Goal: Find specific page/section: Locate a particular part of the current website

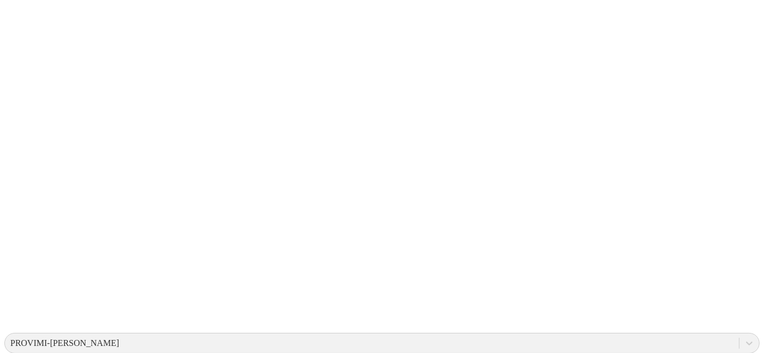
scroll to position [73, 0]
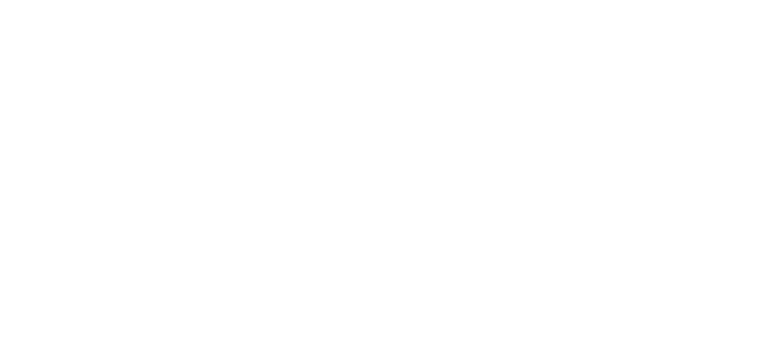
scroll to position [31, 0]
